Goal: Task Accomplishment & Management: Complete application form

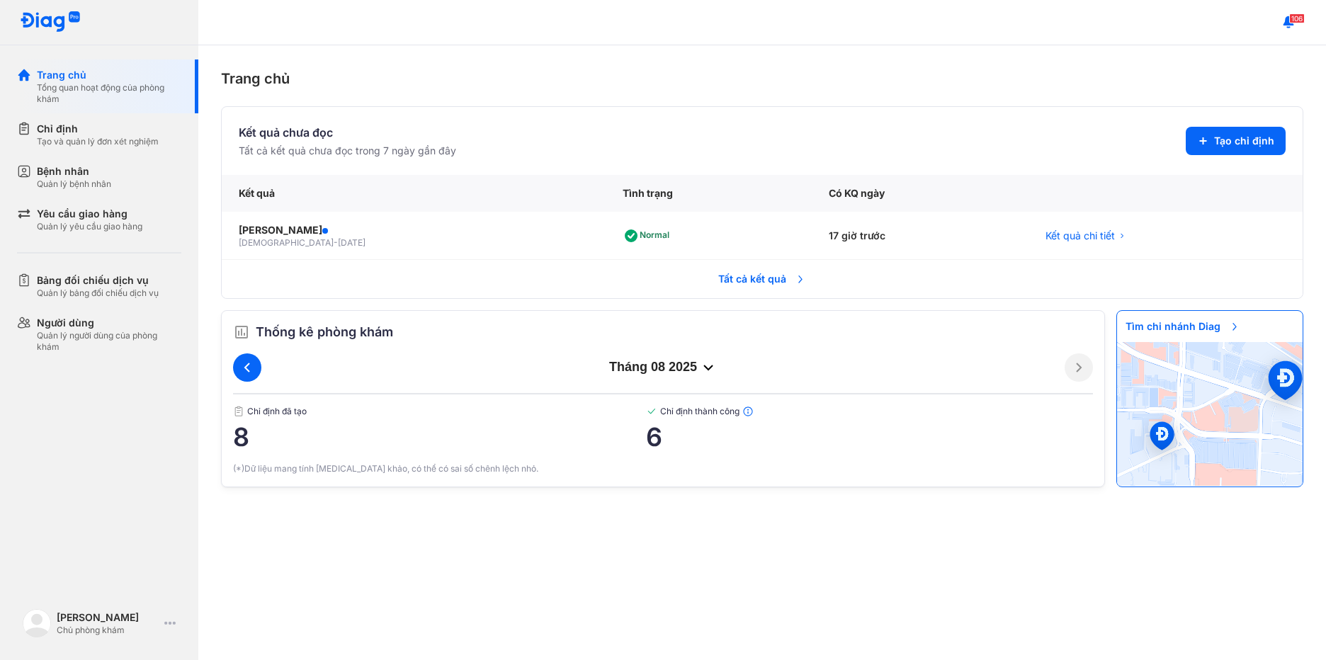
click at [244, 370] on icon at bounding box center [247, 367] width 17 height 17
drag, startPoint x: 120, startPoint y: 129, endPoint x: 125, endPoint y: 135, distance: 8.1
click at [120, 135] on div "Chỉ định" at bounding box center [98, 129] width 122 height 14
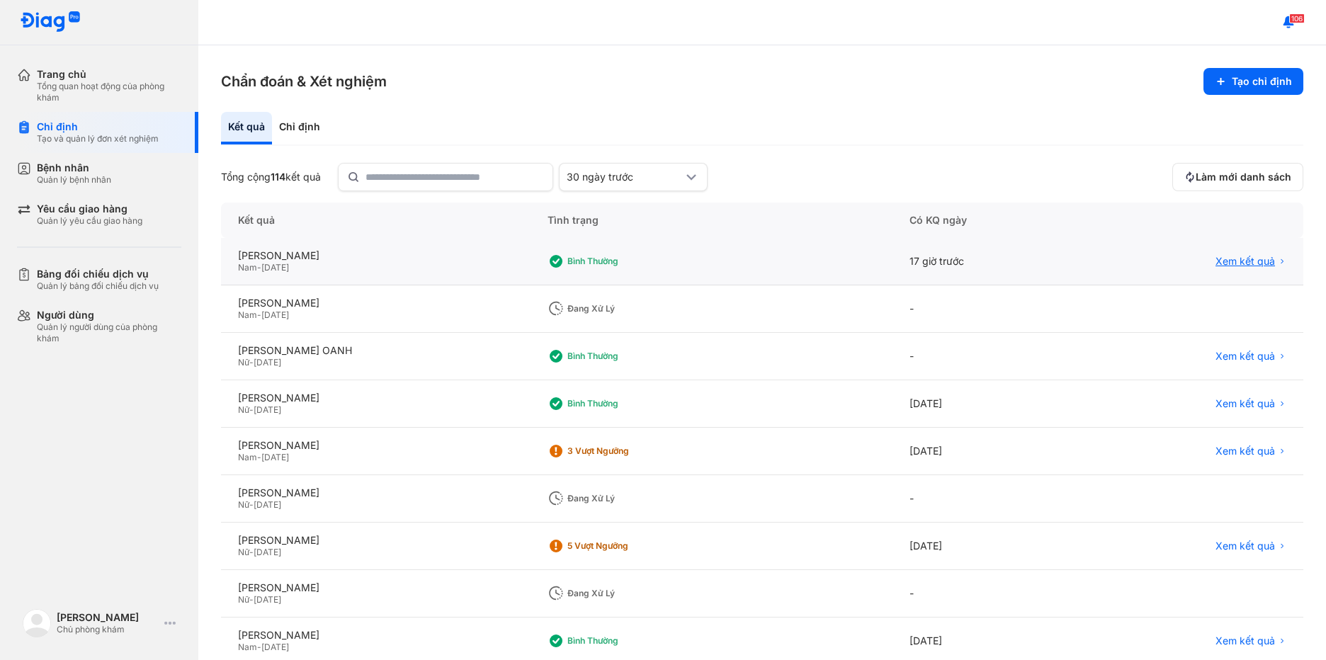
click at [1215, 263] on span "Xem kết quả" at bounding box center [1244, 261] width 59 height 13
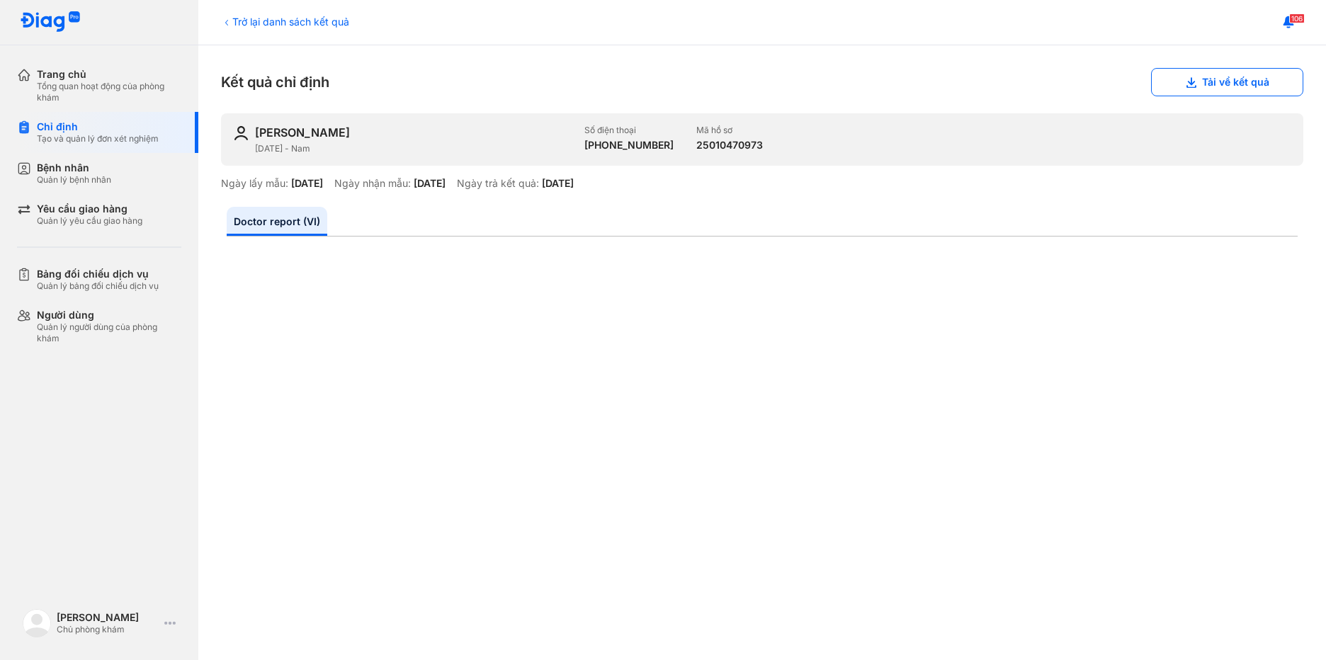
click at [314, 25] on div "Trở lại danh sách kết quả" at bounding box center [285, 21] width 128 height 15
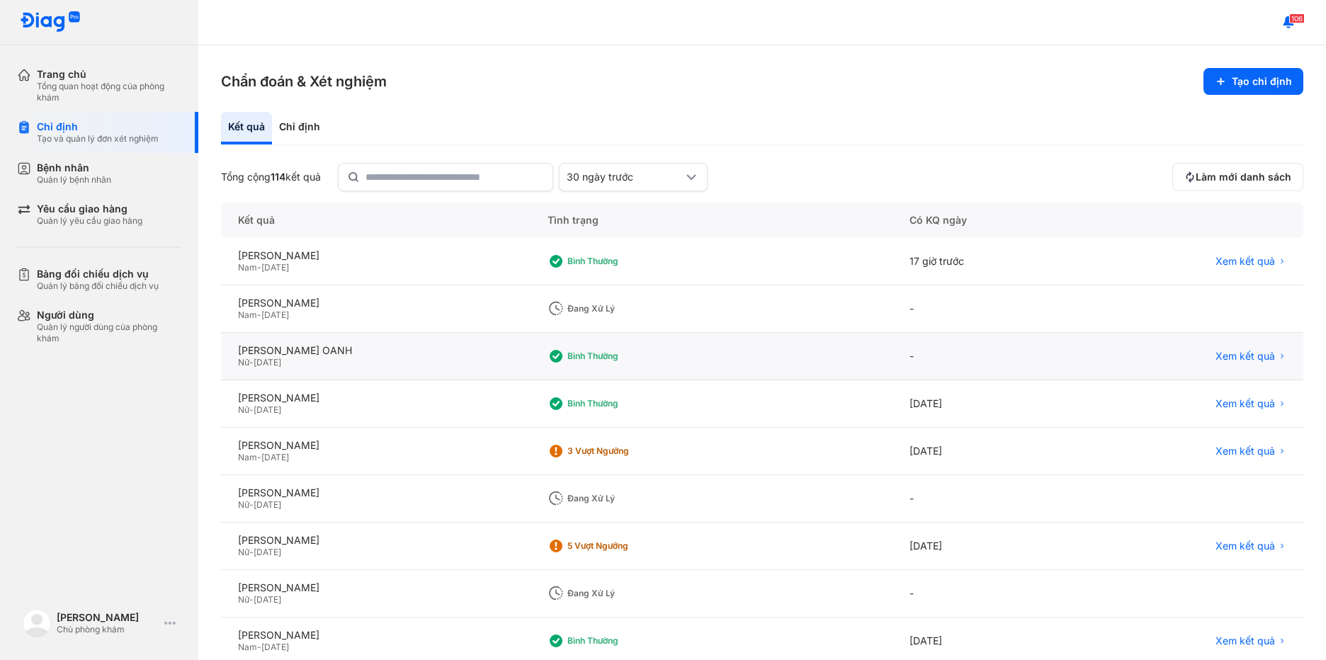
click at [1250, 365] on div "Xem kết quả" at bounding box center [1194, 356] width 220 height 47
click at [1221, 356] on span "Xem kết quả" at bounding box center [1244, 356] width 59 height 13
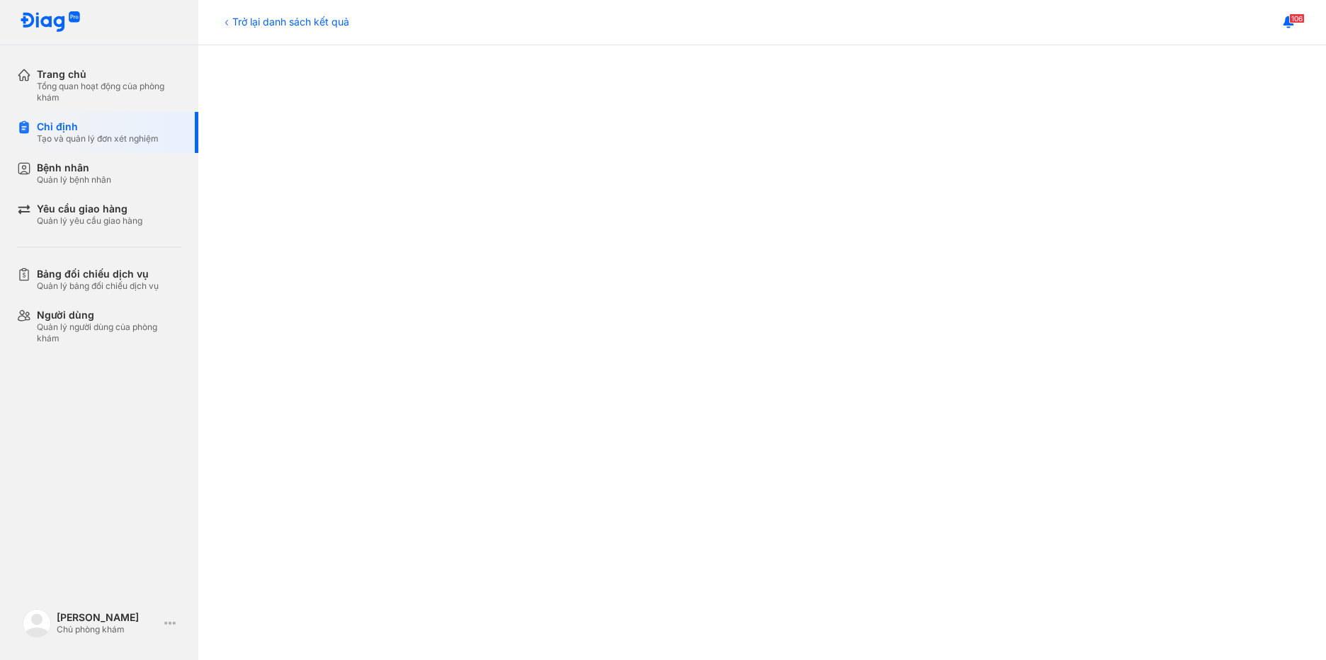
scroll to position [425, 0]
click at [166, 618] on icon at bounding box center [169, 623] width 11 height 11
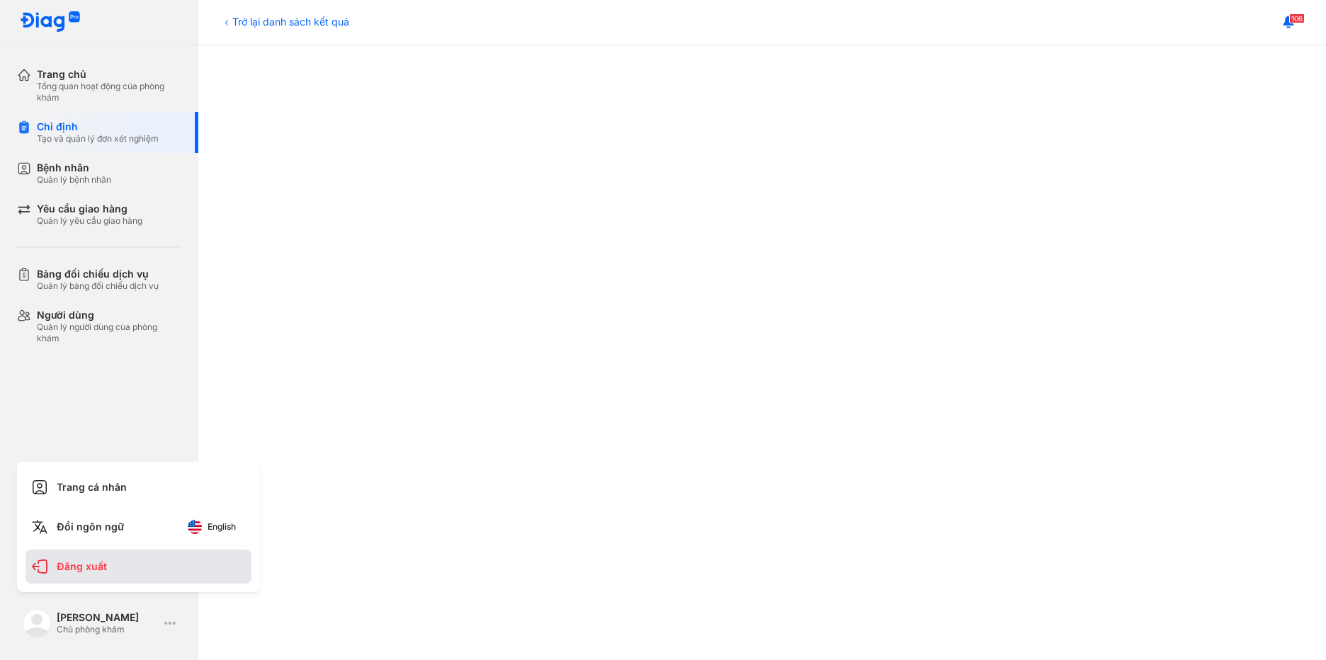
click at [118, 555] on div "Đăng xuất" at bounding box center [138, 567] width 226 height 34
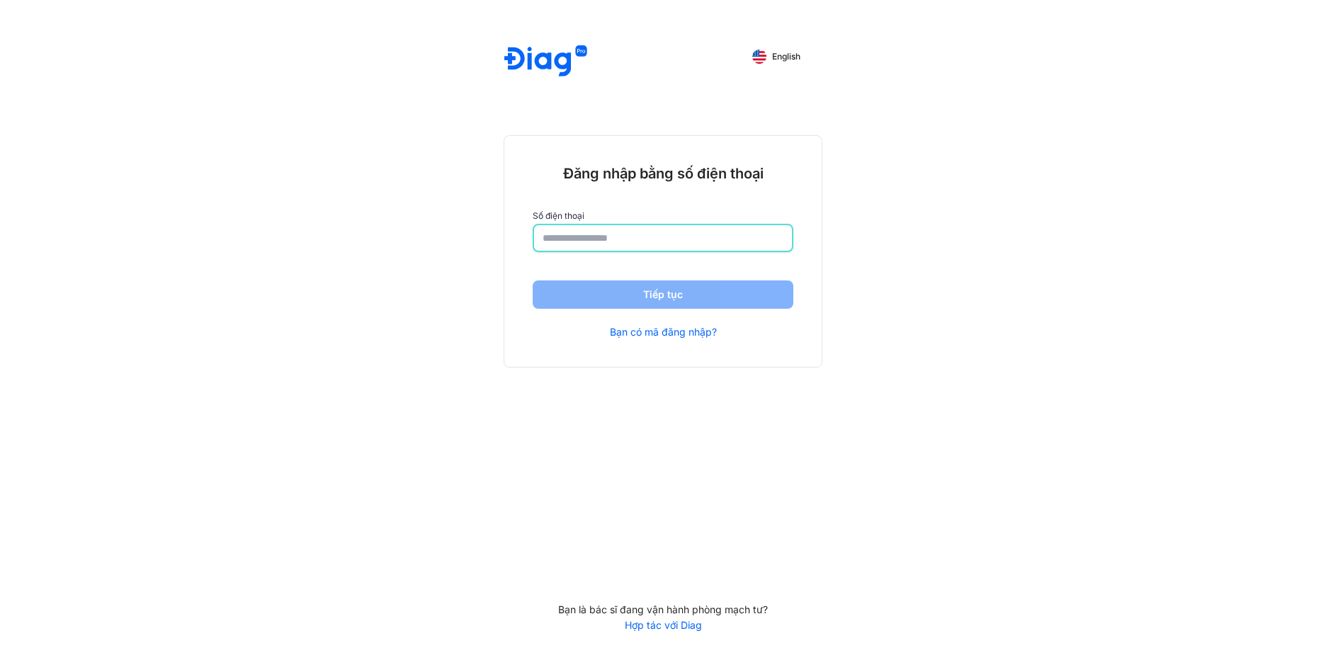
click at [695, 238] on input "number" at bounding box center [662, 237] width 241 height 25
type input "**********"
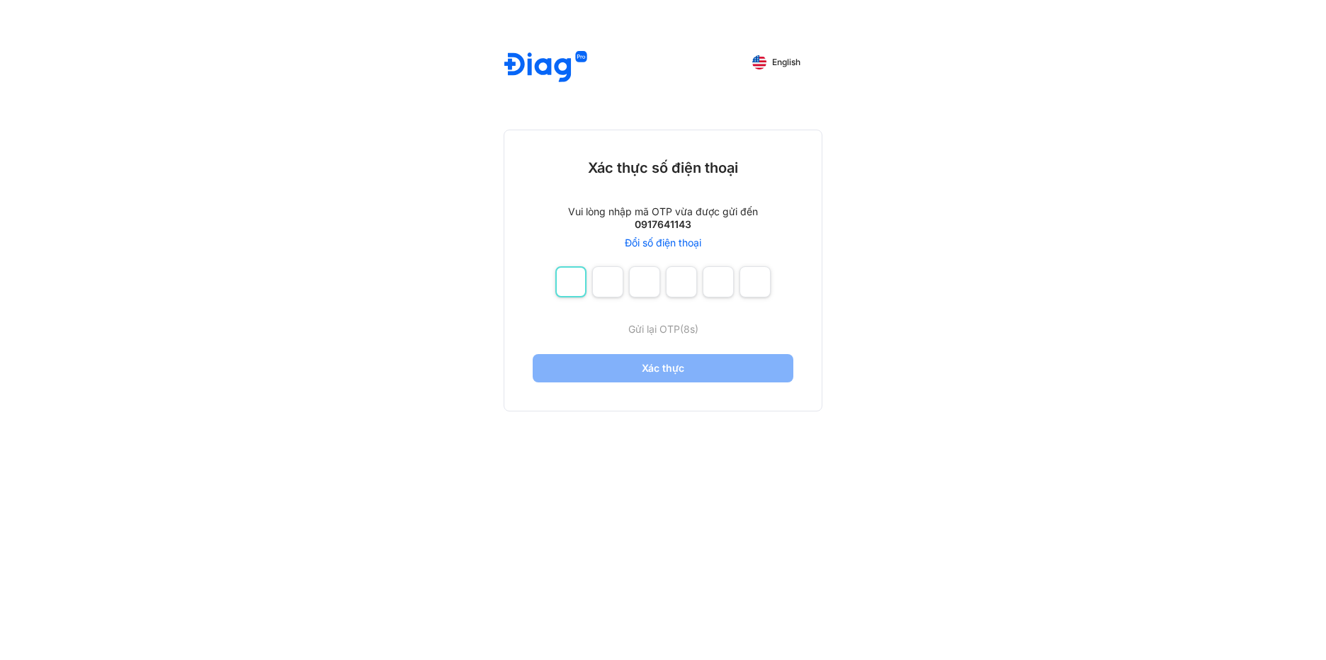
click at [571, 284] on input "number" at bounding box center [570, 281] width 31 height 31
type input "*"
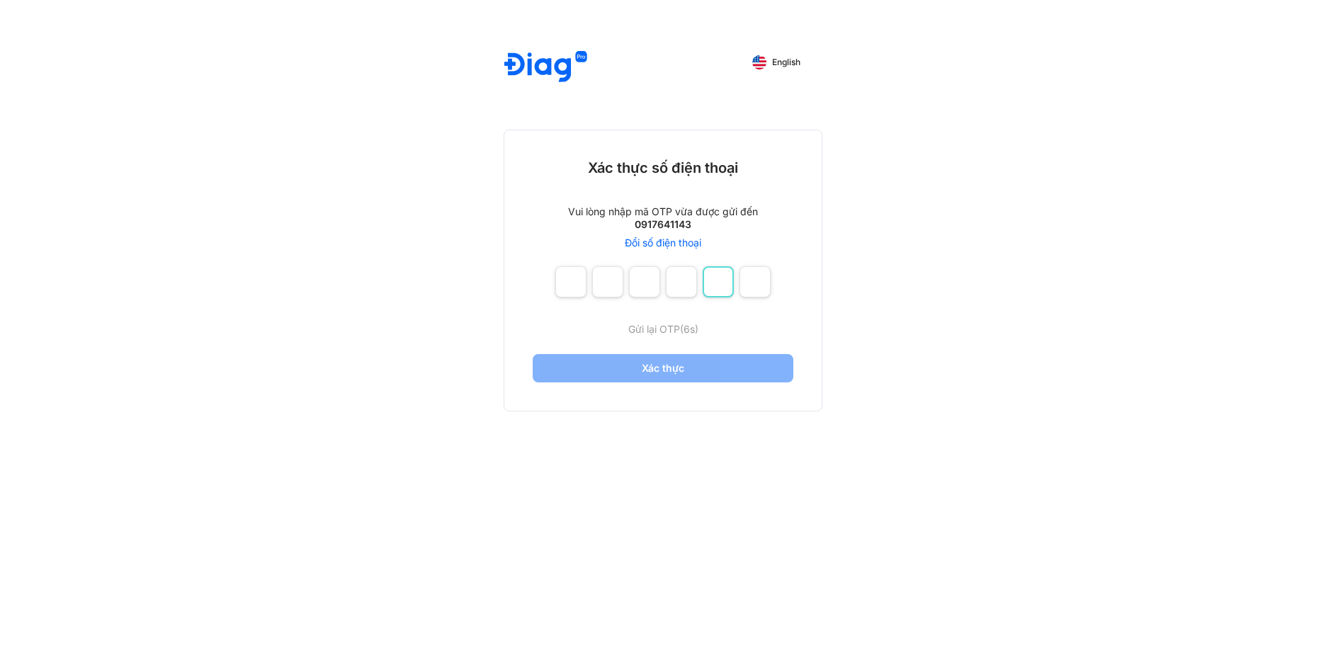
type input "*"
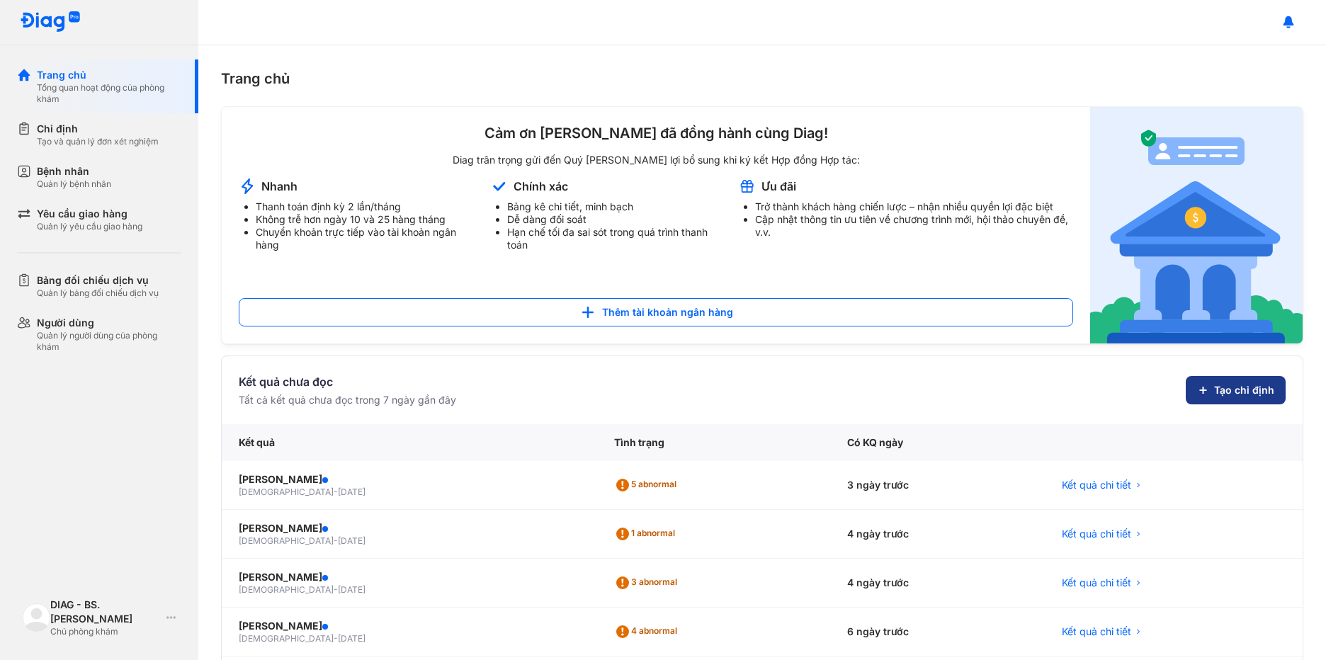
click at [1243, 386] on span "Tạo chỉ định" at bounding box center [1244, 390] width 60 height 14
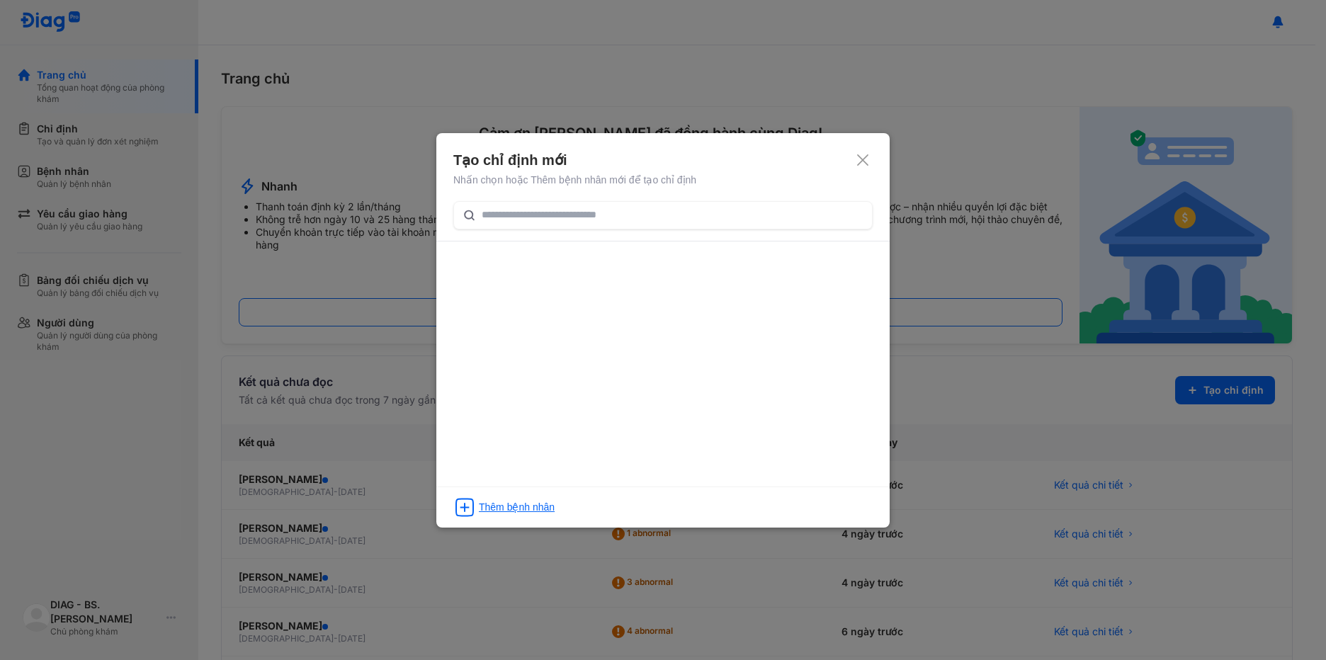
click at [494, 506] on div "Thêm bệnh nhân" at bounding box center [517, 507] width 76 height 14
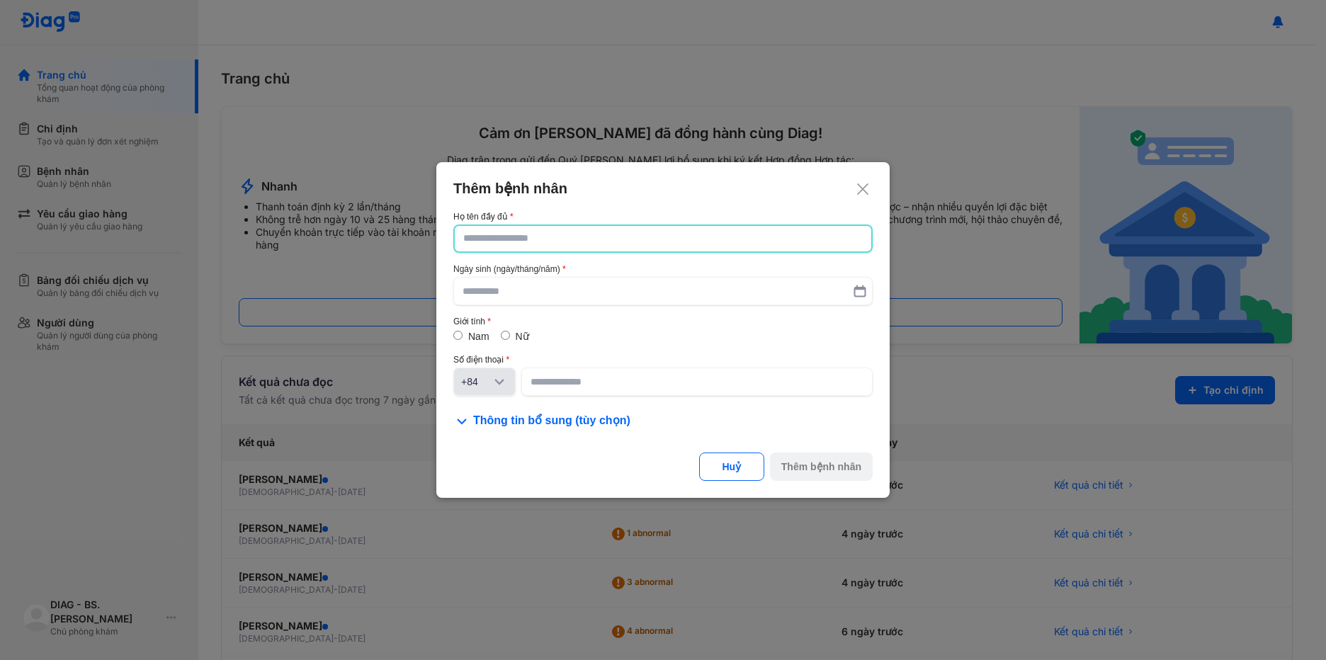
click at [630, 244] on input "text" at bounding box center [662, 238] width 399 height 25
paste input "**********"
type input "**********"
click at [596, 295] on input "text" at bounding box center [662, 291] width 401 height 25
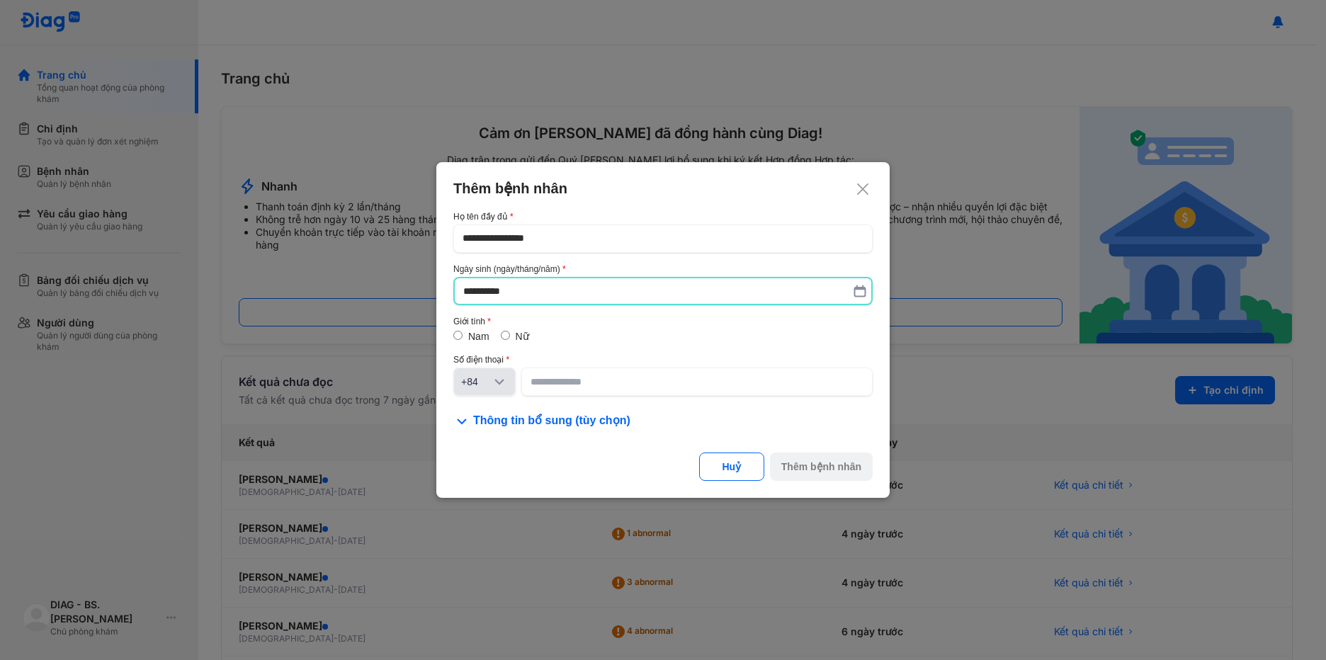
type input "**********"
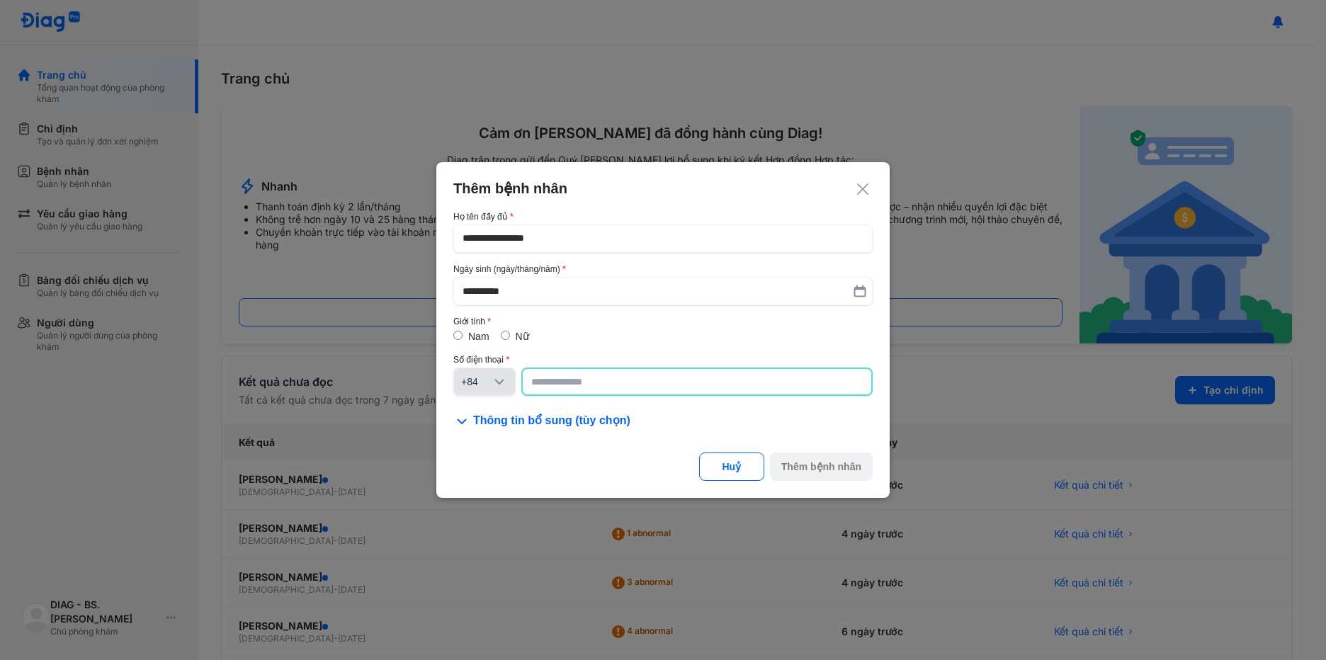
click at [665, 382] on input at bounding box center [696, 381] width 331 height 25
paste input "*********"
type input "**********"
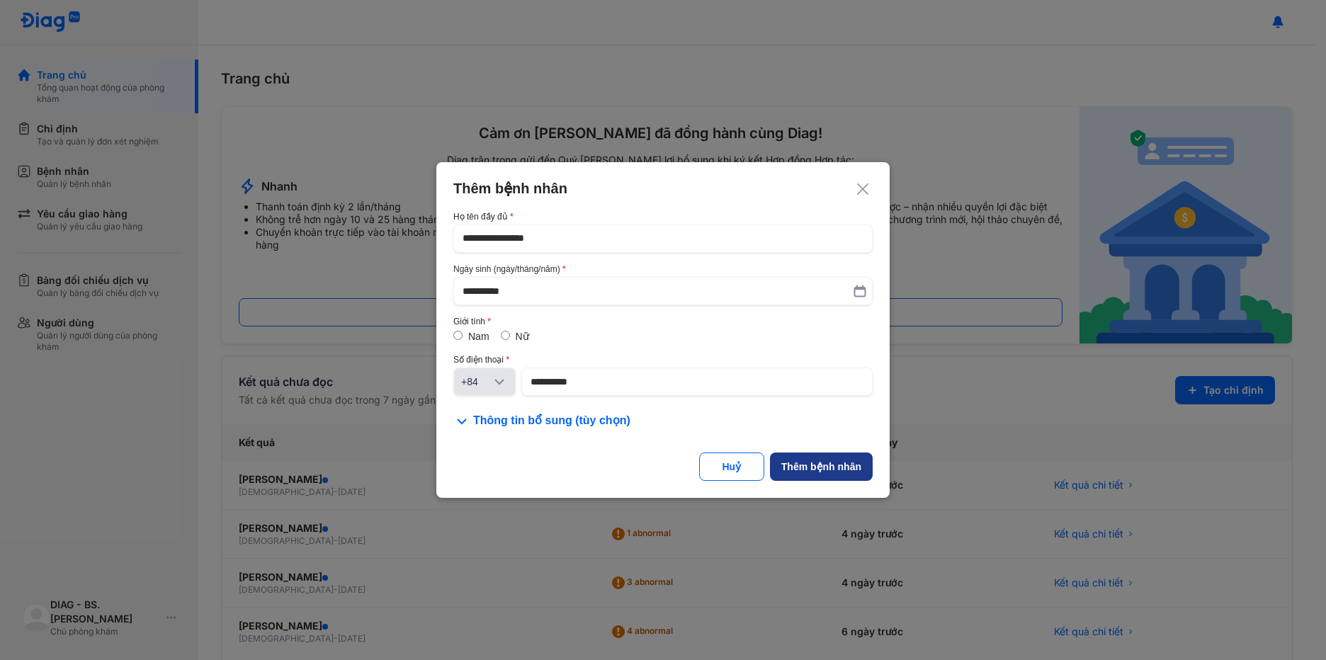
click at [819, 466] on div "Thêm bệnh nhân" at bounding box center [821, 467] width 80 height 14
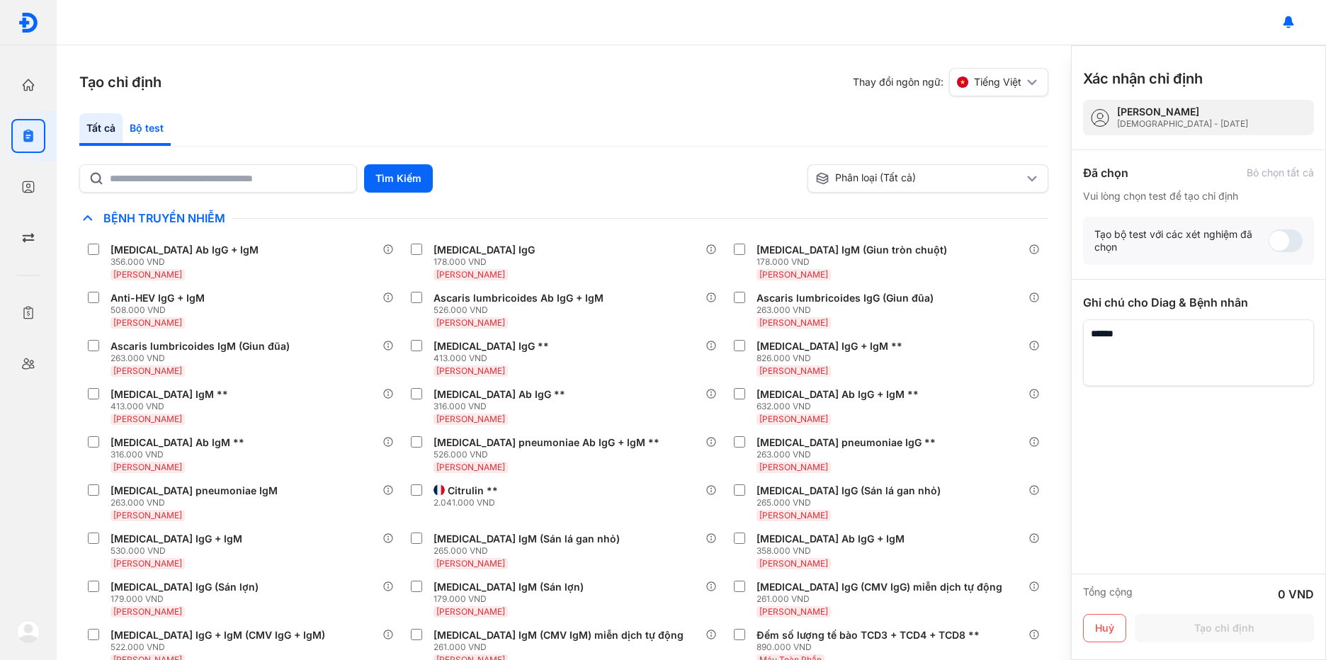
click at [140, 120] on div "Bộ test" at bounding box center [147, 129] width 48 height 33
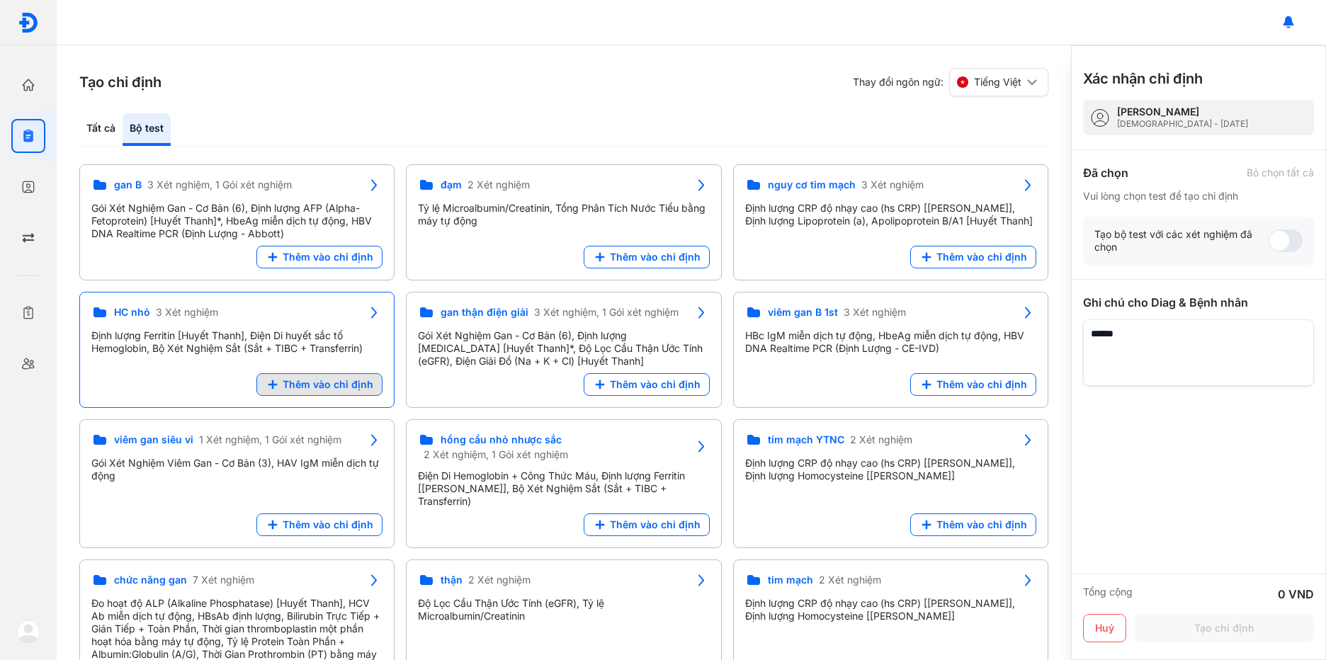
click at [300, 385] on span "Thêm vào chỉ định" at bounding box center [328, 384] width 91 height 13
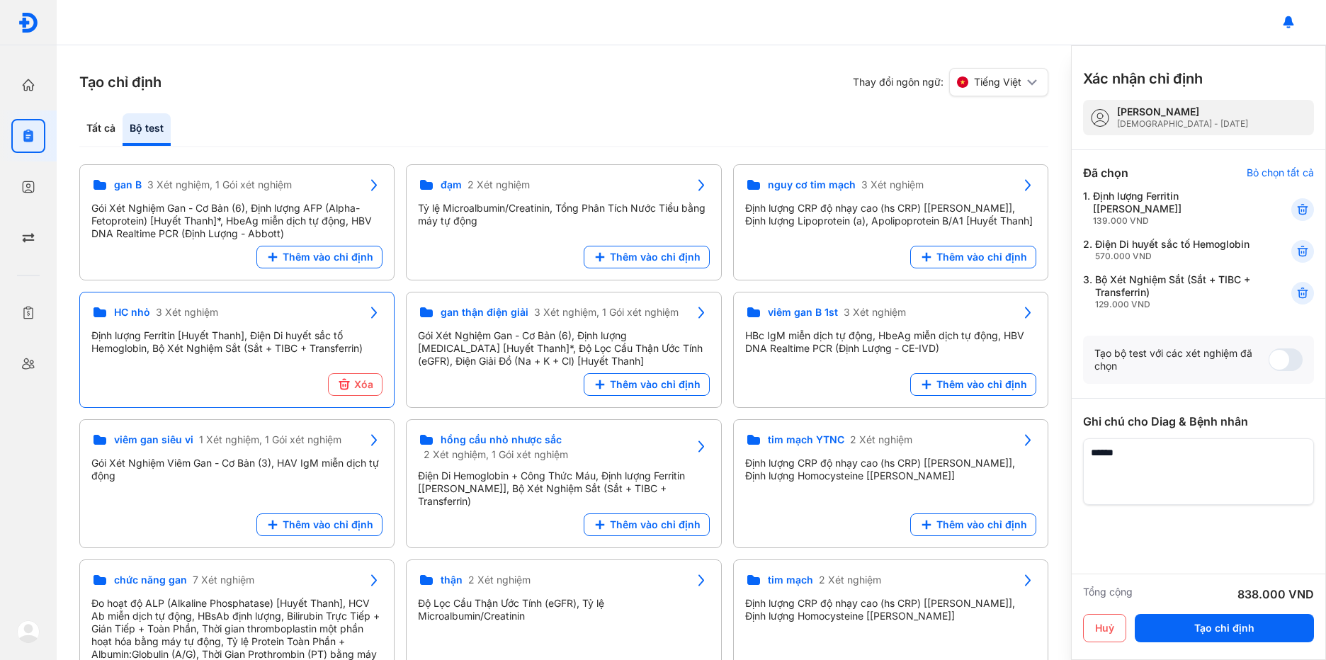
click at [739, 74] on section "Tạo chỉ định Thay đổi ngôn ngữ: Tiếng Việt" at bounding box center [563, 82] width 969 height 28
click at [1161, 623] on button "Tạo chỉ định" at bounding box center [1224, 628] width 179 height 28
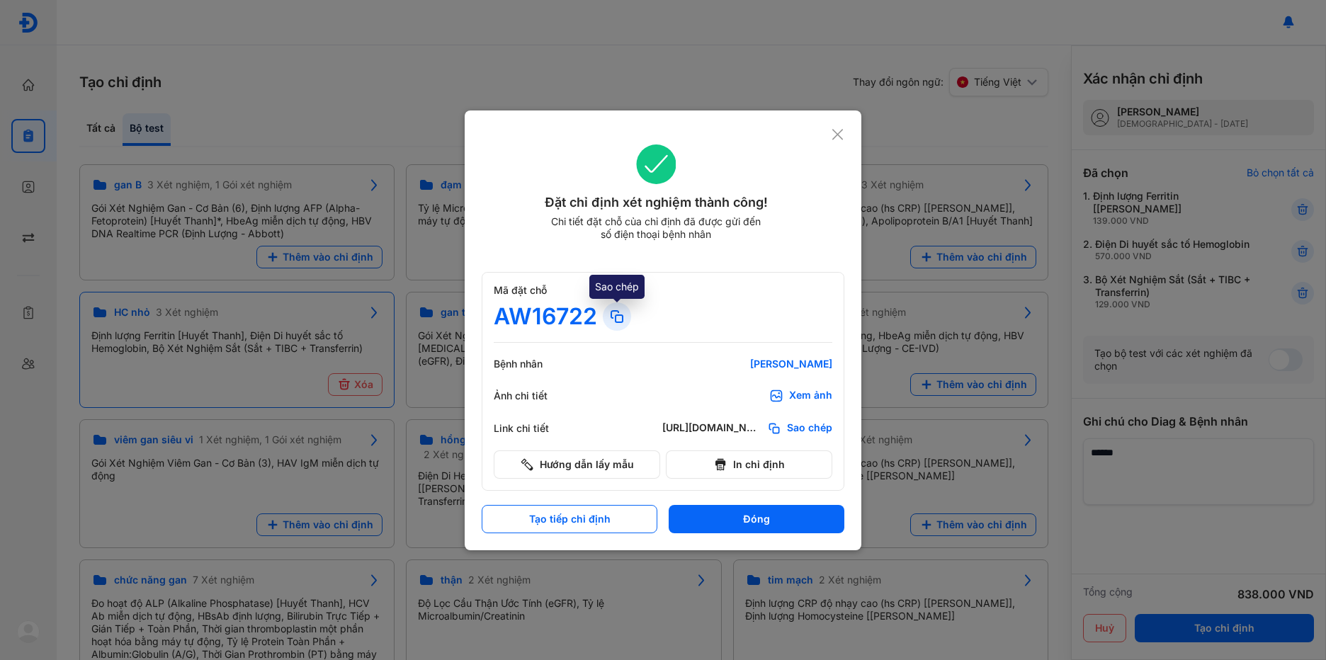
click at [620, 317] on icon at bounding box center [616, 316] width 17 height 17
